Goal: Information Seeking & Learning: Learn about a topic

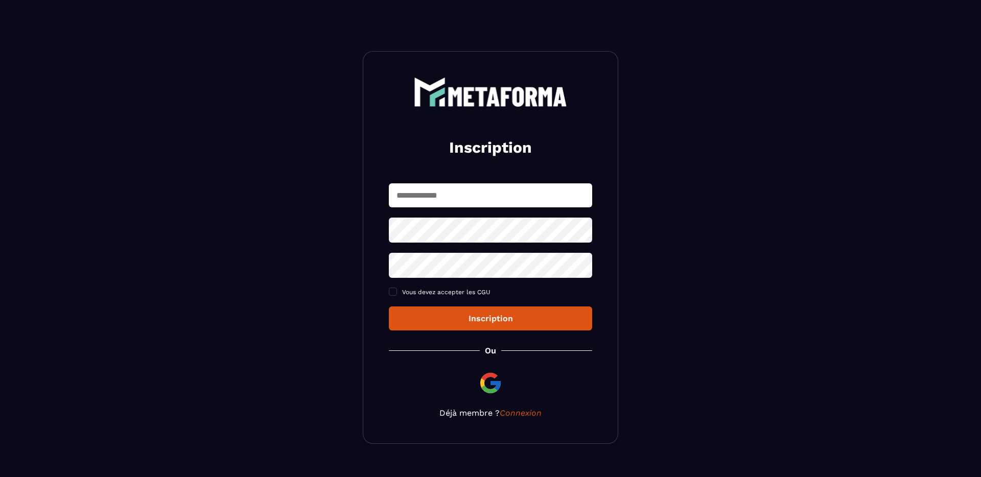
click at [470, 195] on input "text" at bounding box center [490, 195] width 203 height 24
type input "**********"
click at [389, 307] on button "Inscription" at bounding box center [490, 319] width 203 height 24
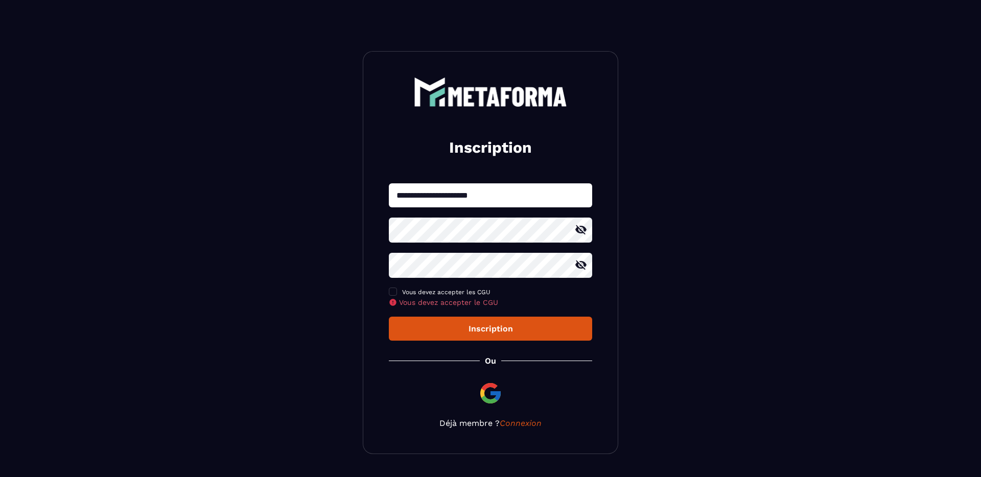
drag, startPoint x: 395, startPoint y: 293, endPoint x: 450, endPoint y: 330, distance: 67.0
click at [395, 293] on span at bounding box center [393, 292] width 8 height 8
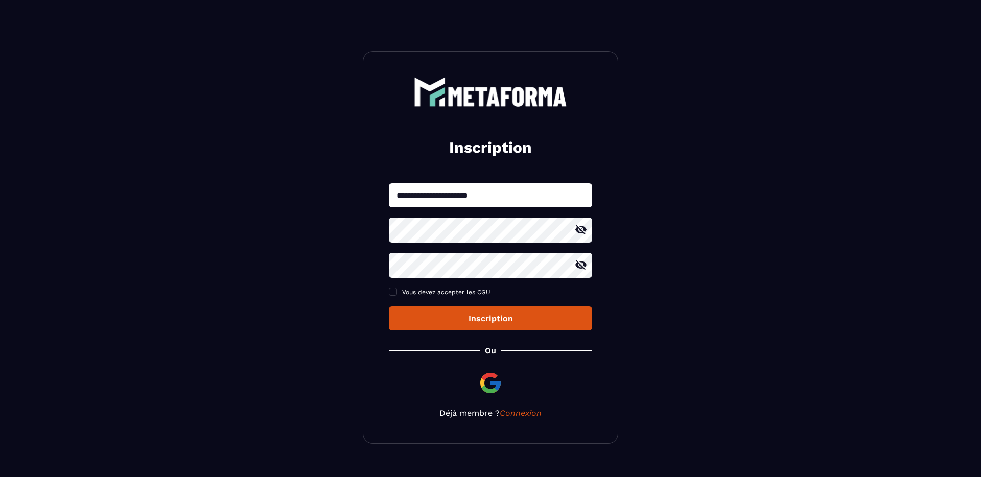
click at [462, 322] on div "Inscription" at bounding box center [490, 319] width 187 height 10
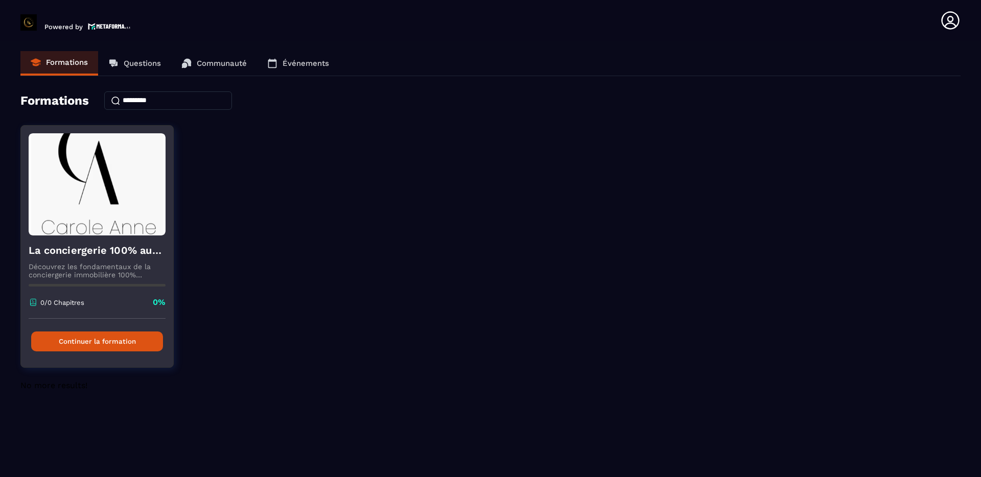
click at [90, 345] on button "Continuer la formation" at bounding box center [97, 342] width 132 height 20
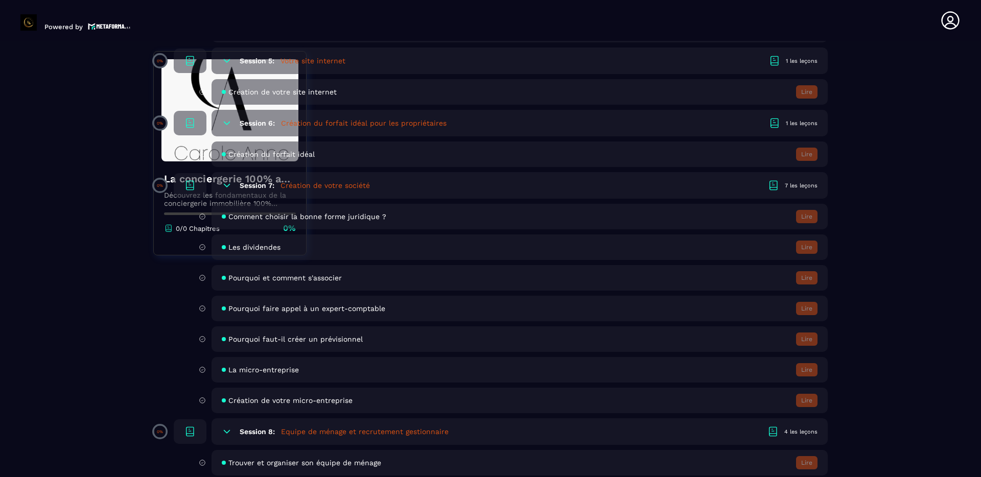
scroll to position [797, 0]
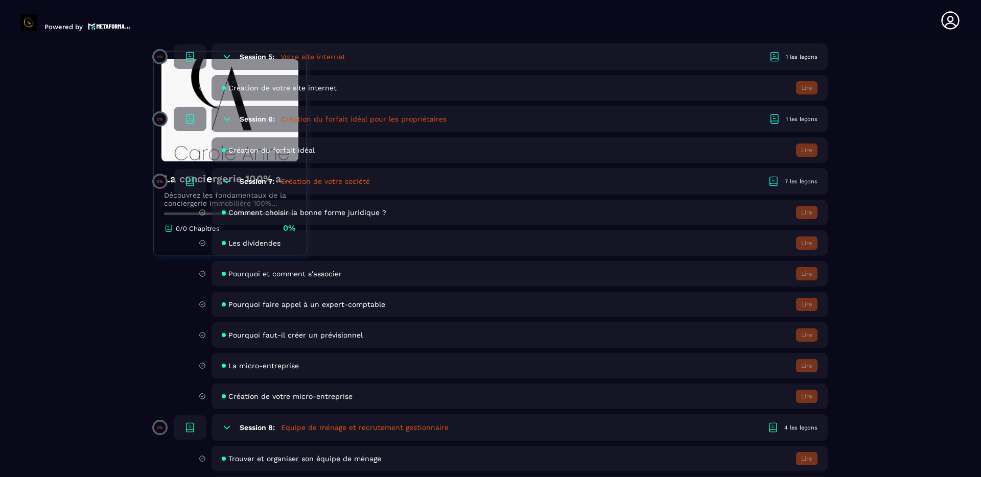
click at [396, 337] on div "Pourquoi faut-il créer un prévisionnel Lire" at bounding box center [520, 335] width 616 height 26
click at [269, 337] on span "Pourquoi faut-il créer un prévisionnel" at bounding box center [295, 335] width 134 height 8
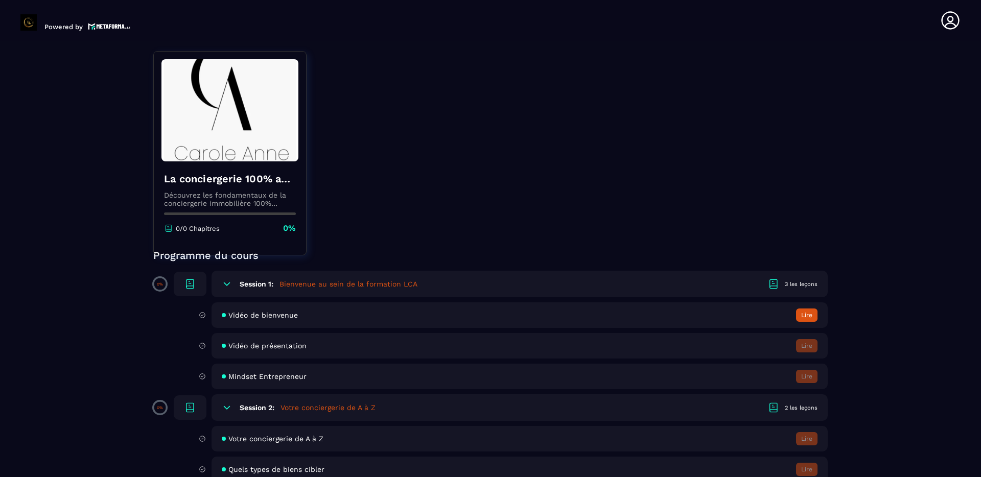
scroll to position [0, 0]
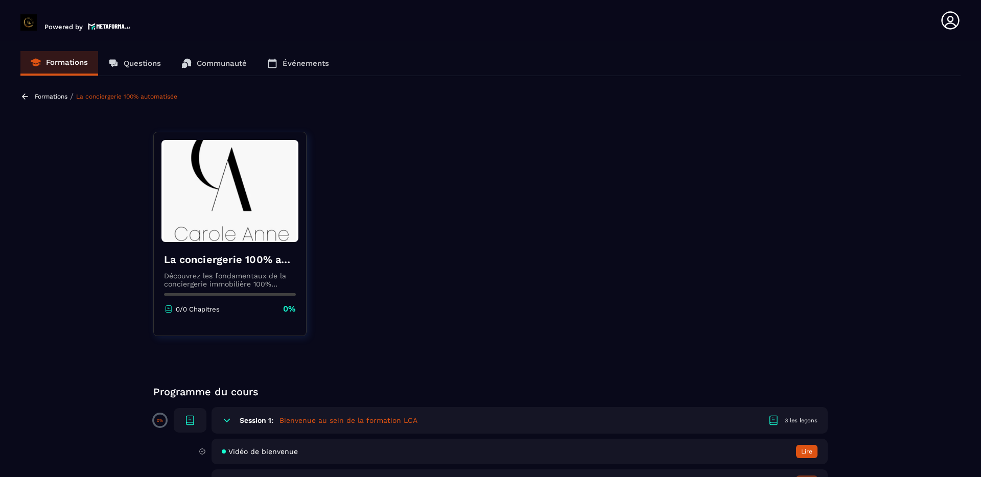
click at [218, 59] on p "Communauté" at bounding box center [222, 63] width 50 height 9
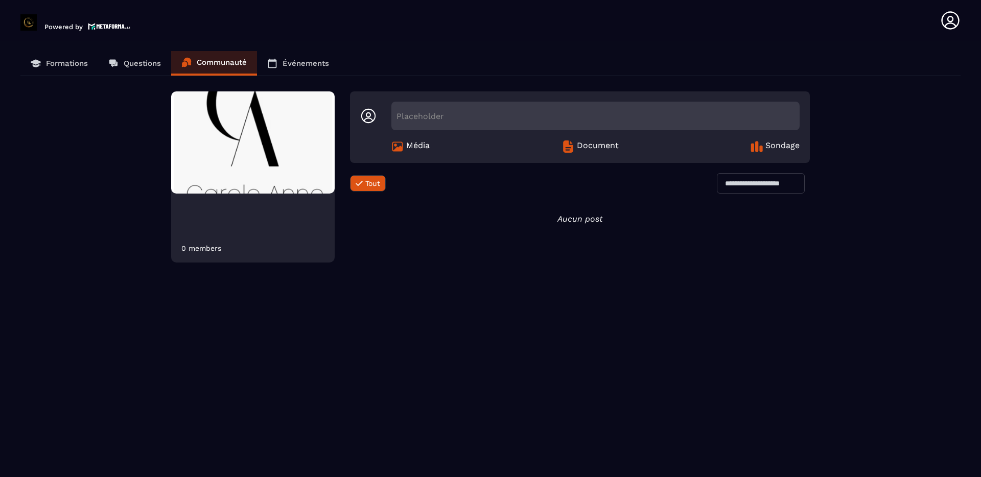
click at [55, 61] on p "Formations" at bounding box center [67, 63] width 42 height 9
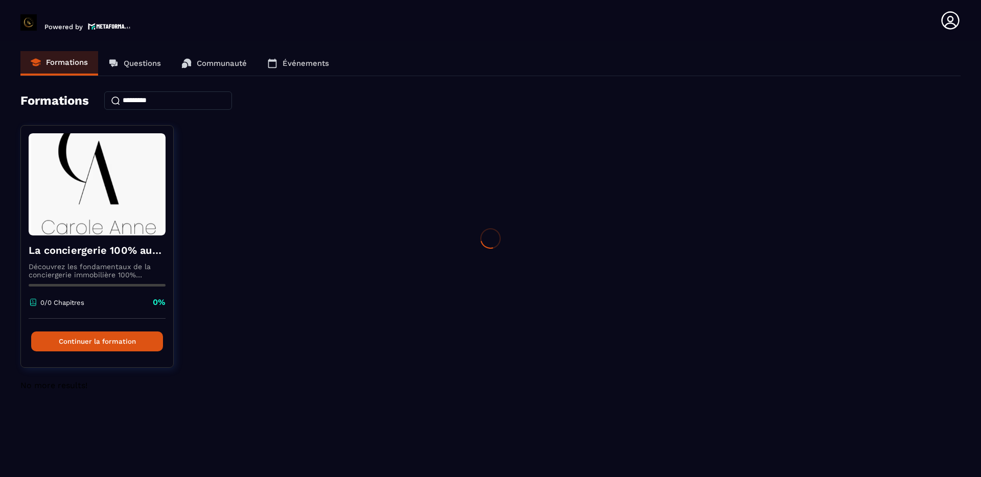
click at [97, 344] on div at bounding box center [490, 238] width 981 height 477
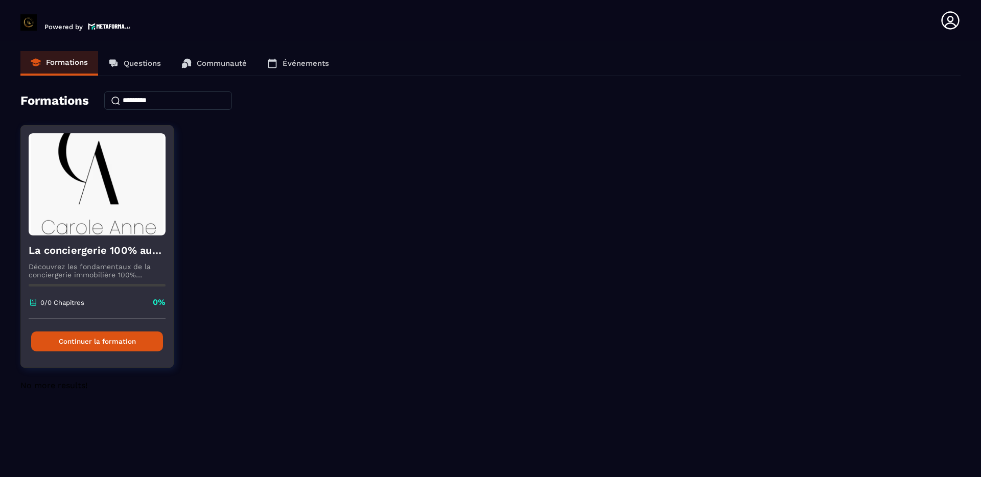
click at [98, 342] on button "Continuer la formation" at bounding box center [97, 342] width 132 height 20
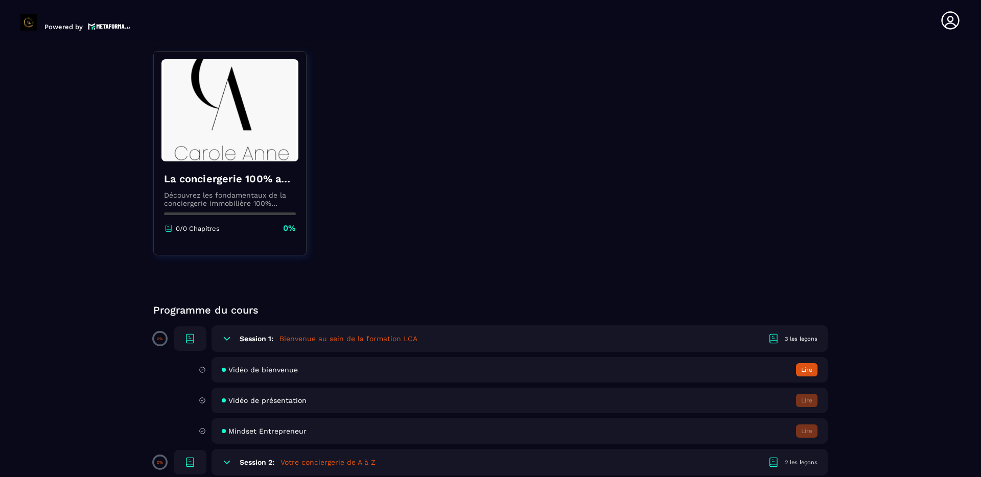
scroll to position [94, 0]
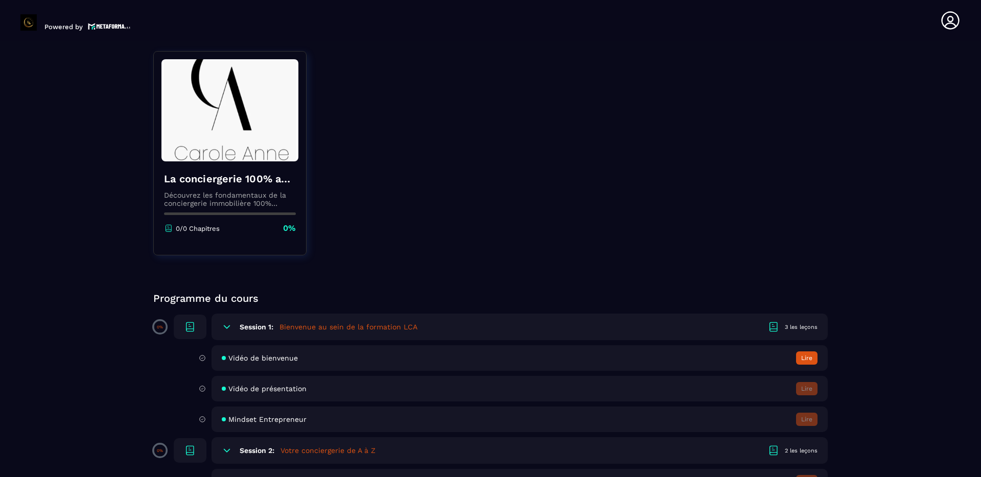
click at [808, 360] on button "Lire" at bounding box center [806, 358] width 21 height 13
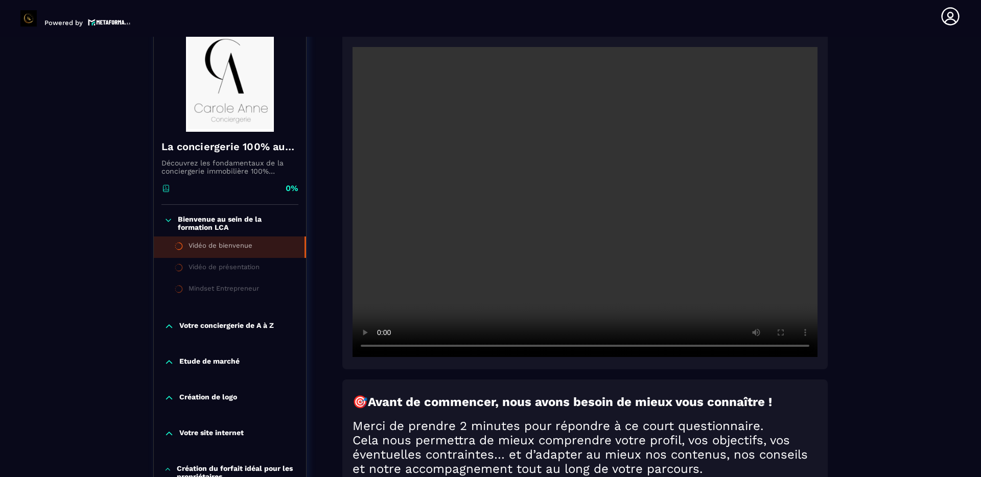
scroll to position [139, 0]
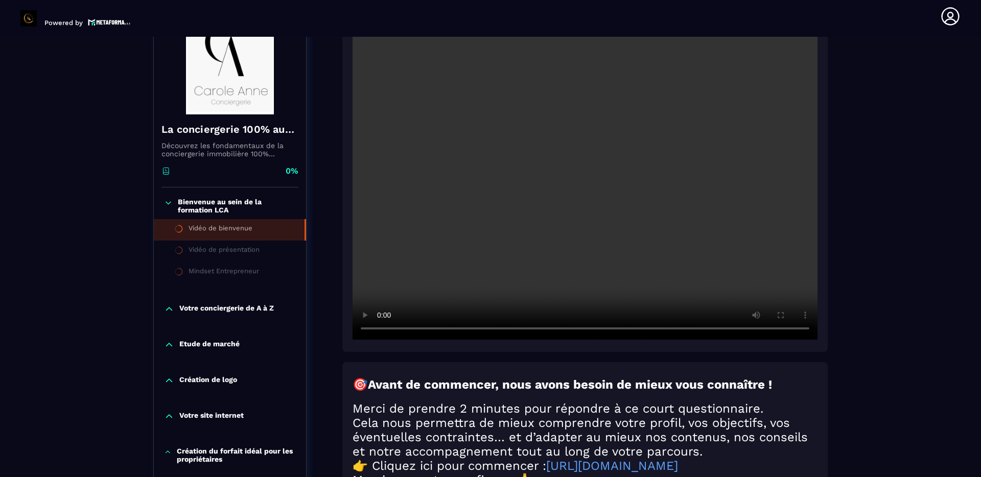
click at [557, 262] on video at bounding box center [585, 185] width 465 height 310
click at [211, 251] on div "Vidéo de présentation" at bounding box center [224, 251] width 71 height 11
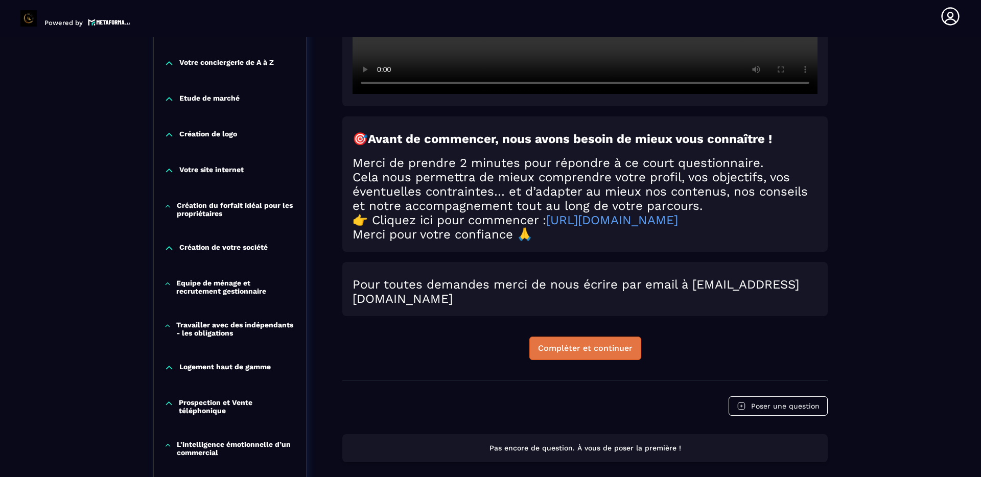
scroll to position [417, 0]
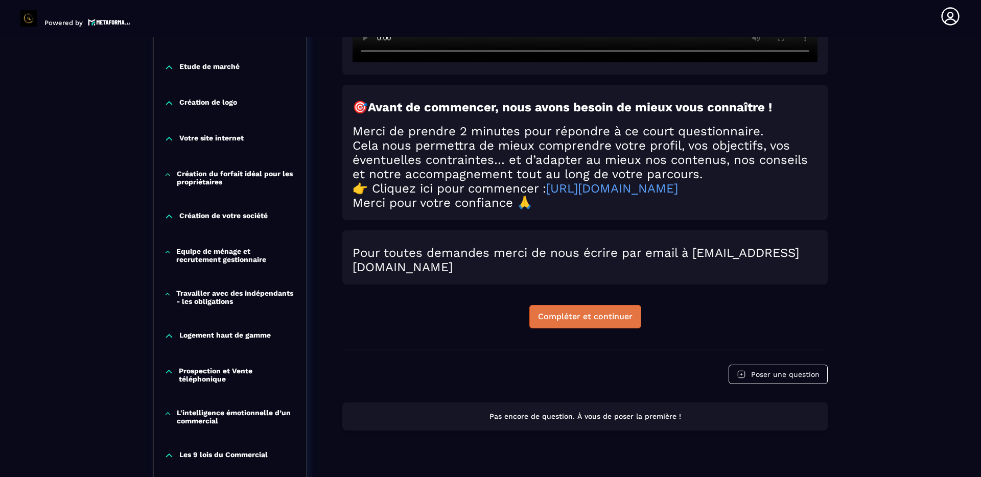
click at [597, 322] on div "Compléter et continuer" at bounding box center [585, 317] width 95 height 10
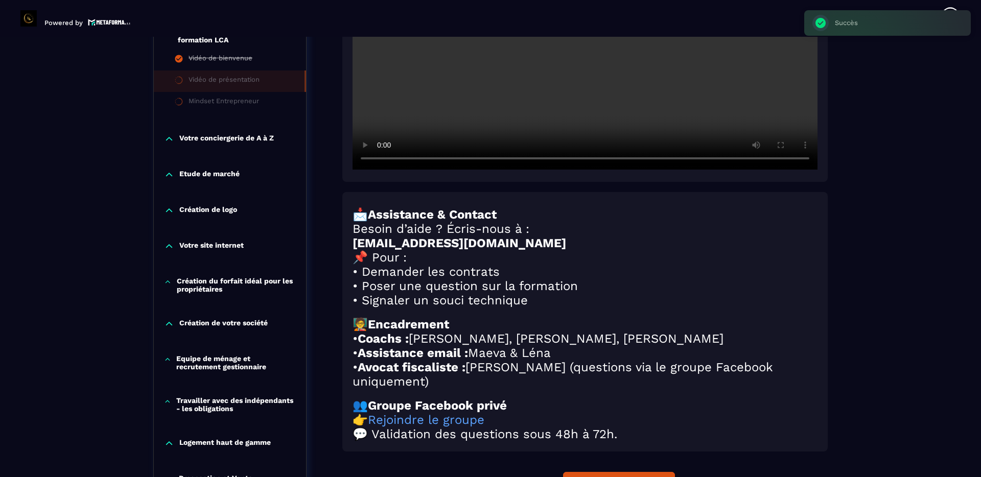
scroll to position [374, 0]
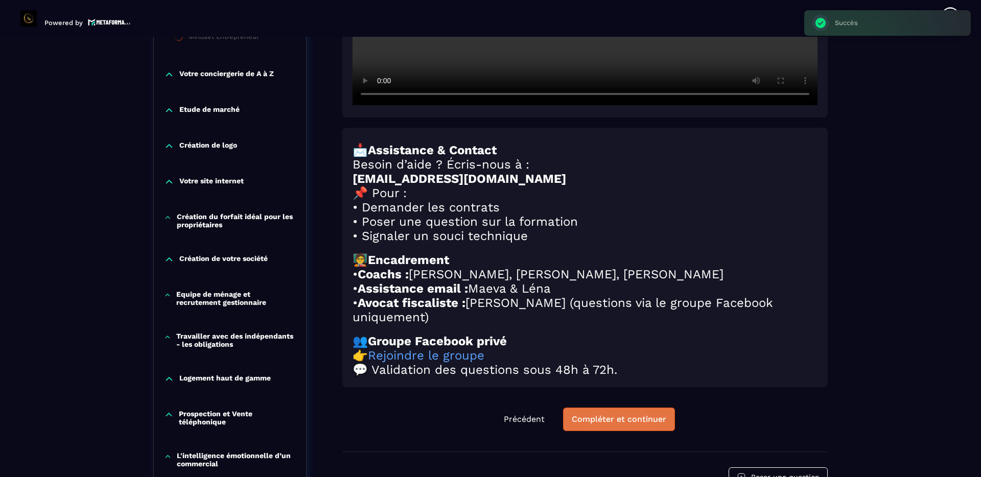
click at [603, 425] on div "Compléter et continuer" at bounding box center [619, 419] width 95 height 10
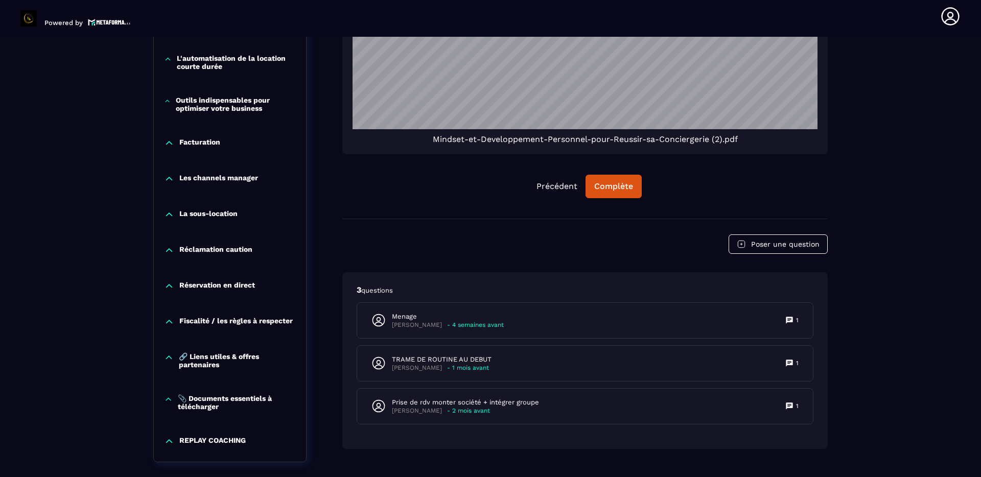
scroll to position [961, 0]
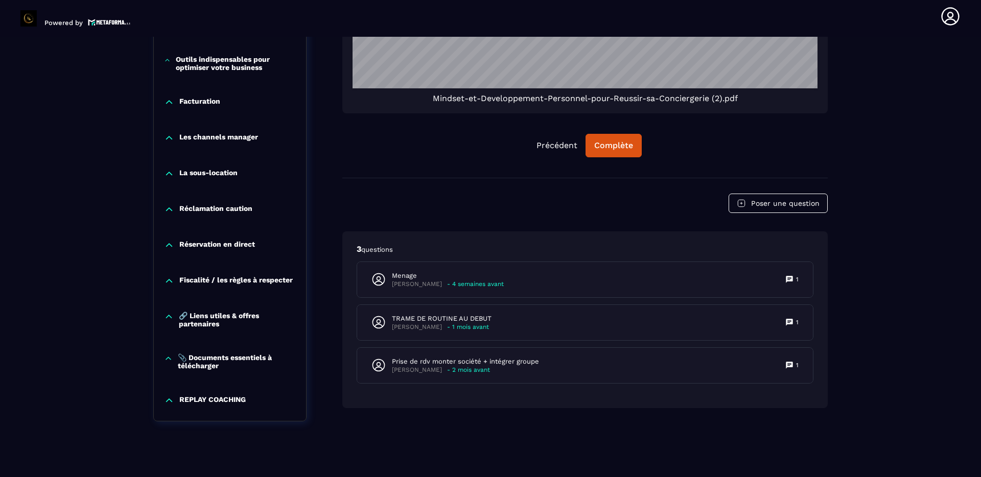
click at [207, 361] on p "📎 Documents essentiels à télécharger" at bounding box center [237, 362] width 118 height 16
